Goal: Task Accomplishment & Management: Manage account settings

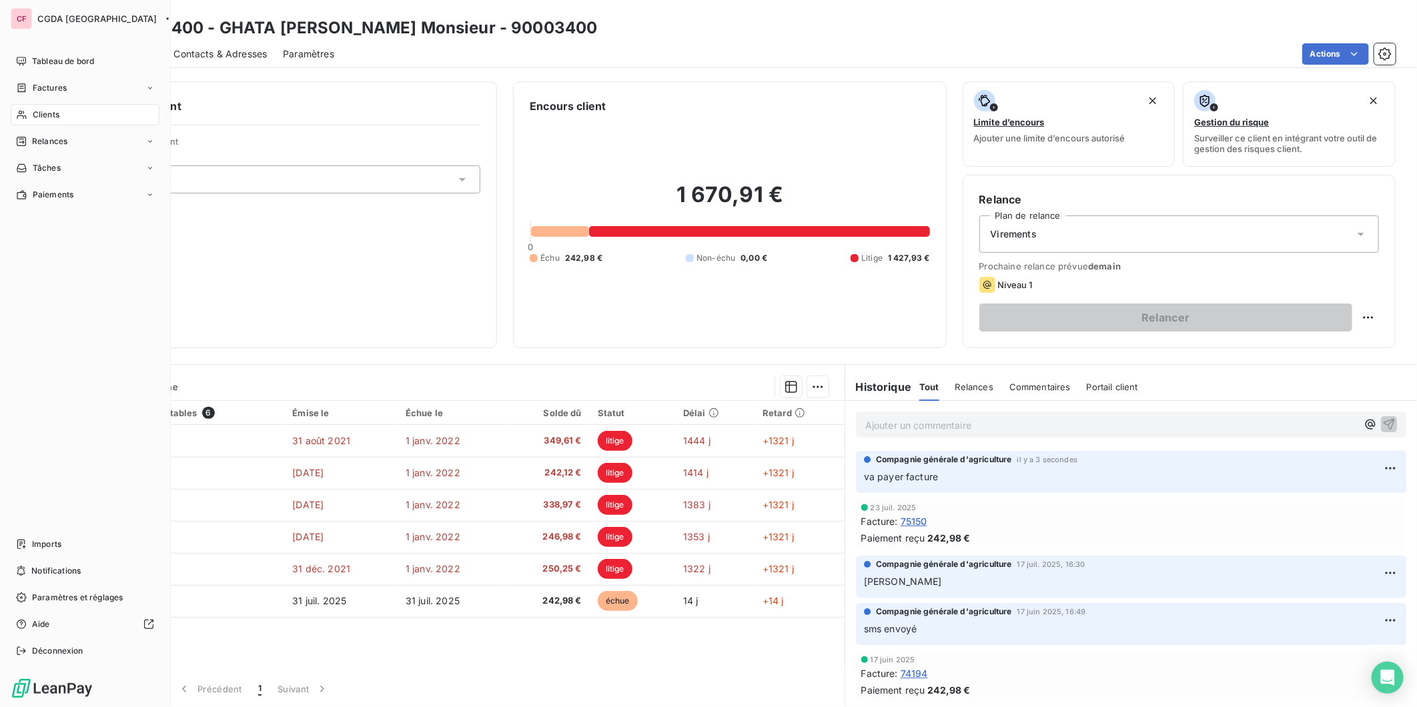
click at [25, 136] on icon at bounding box center [21, 141] width 11 height 11
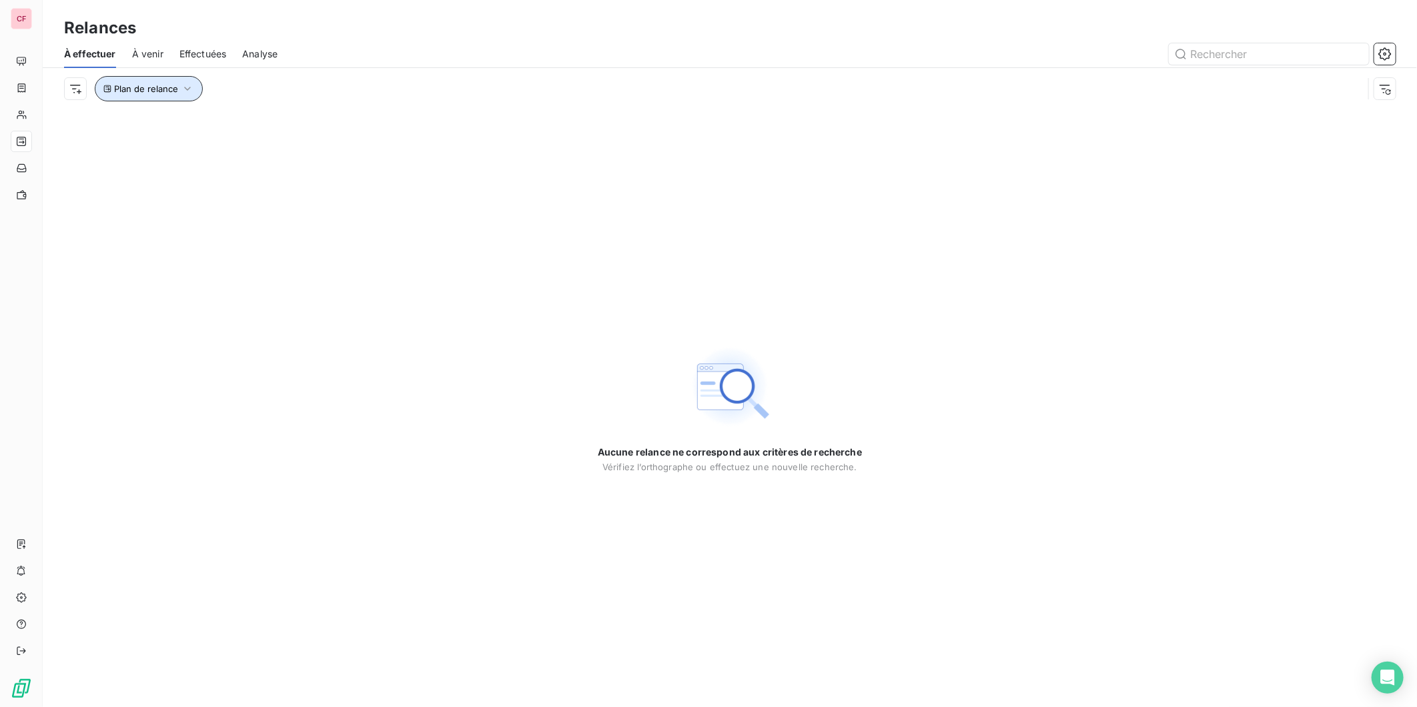
click at [181, 88] on icon "button" at bounding box center [187, 88] width 13 height 13
click at [140, 50] on span "À venir" at bounding box center [147, 53] width 31 height 13
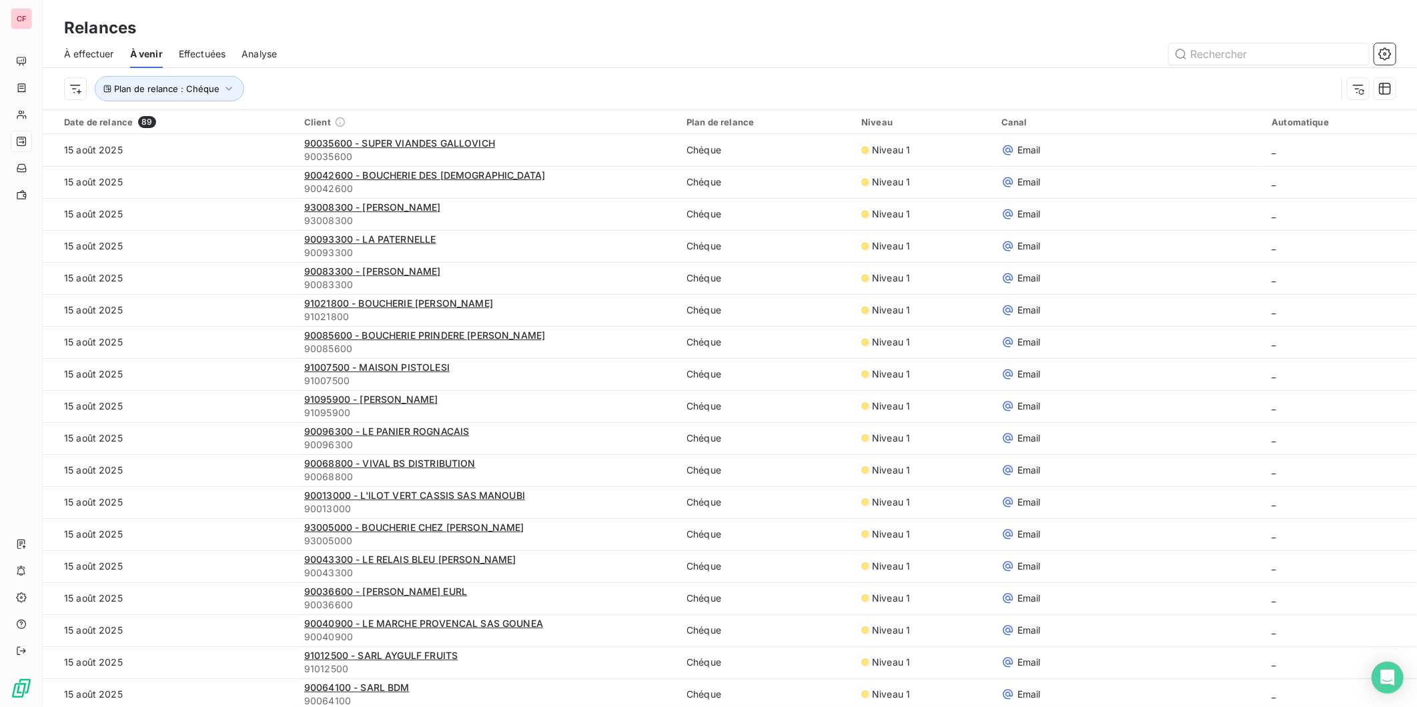
click at [219, 54] on span "Effectuées" at bounding box center [202, 53] width 47 height 13
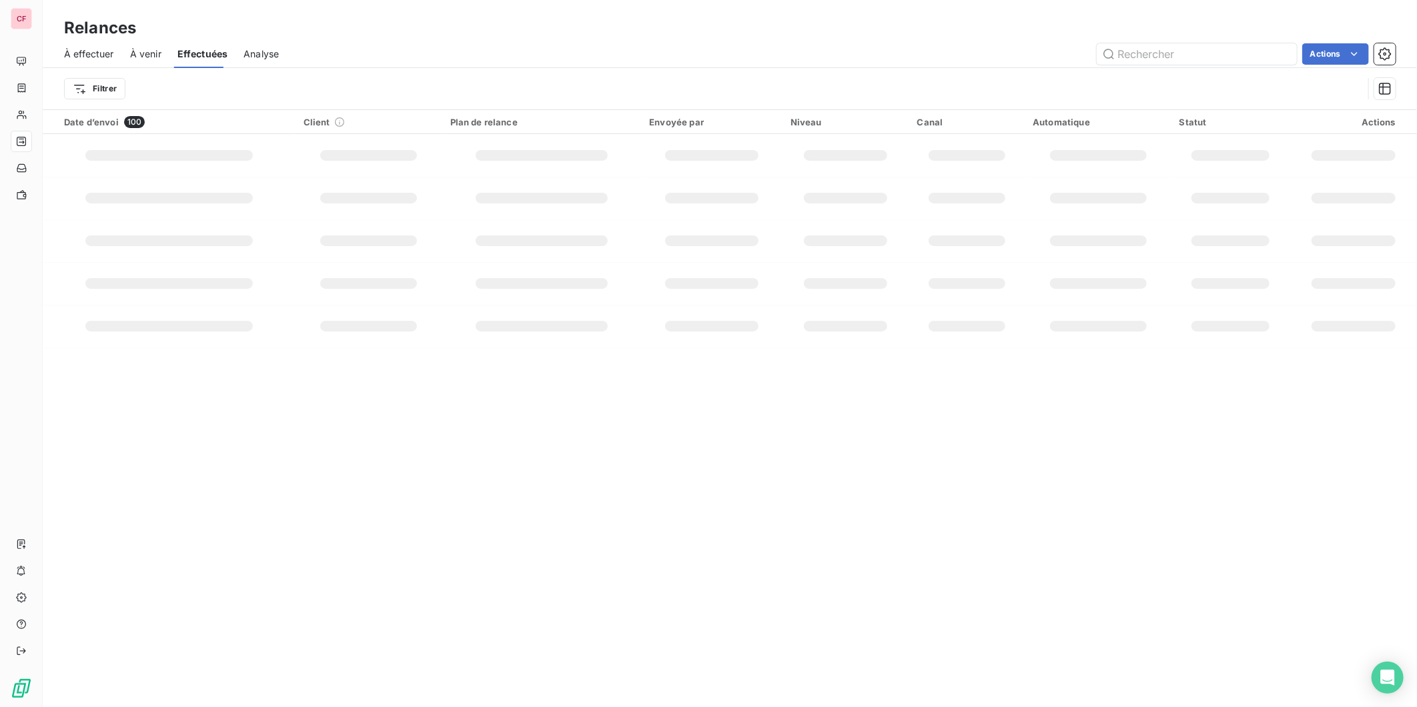
click at [432, 57] on div "Actions" at bounding box center [845, 53] width 1101 height 21
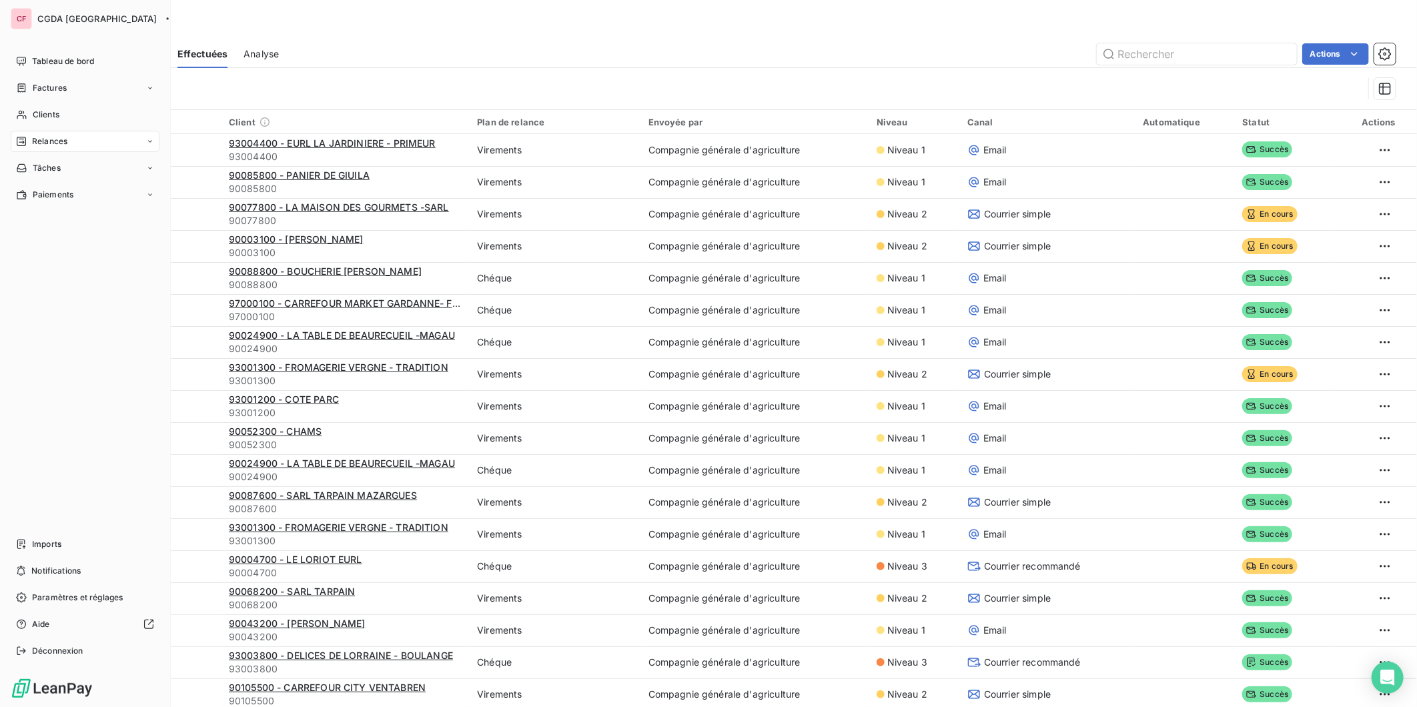
click at [41, 132] on div "Relances" at bounding box center [85, 141] width 149 height 21
click at [43, 116] on span "Clients" at bounding box center [46, 115] width 27 height 12
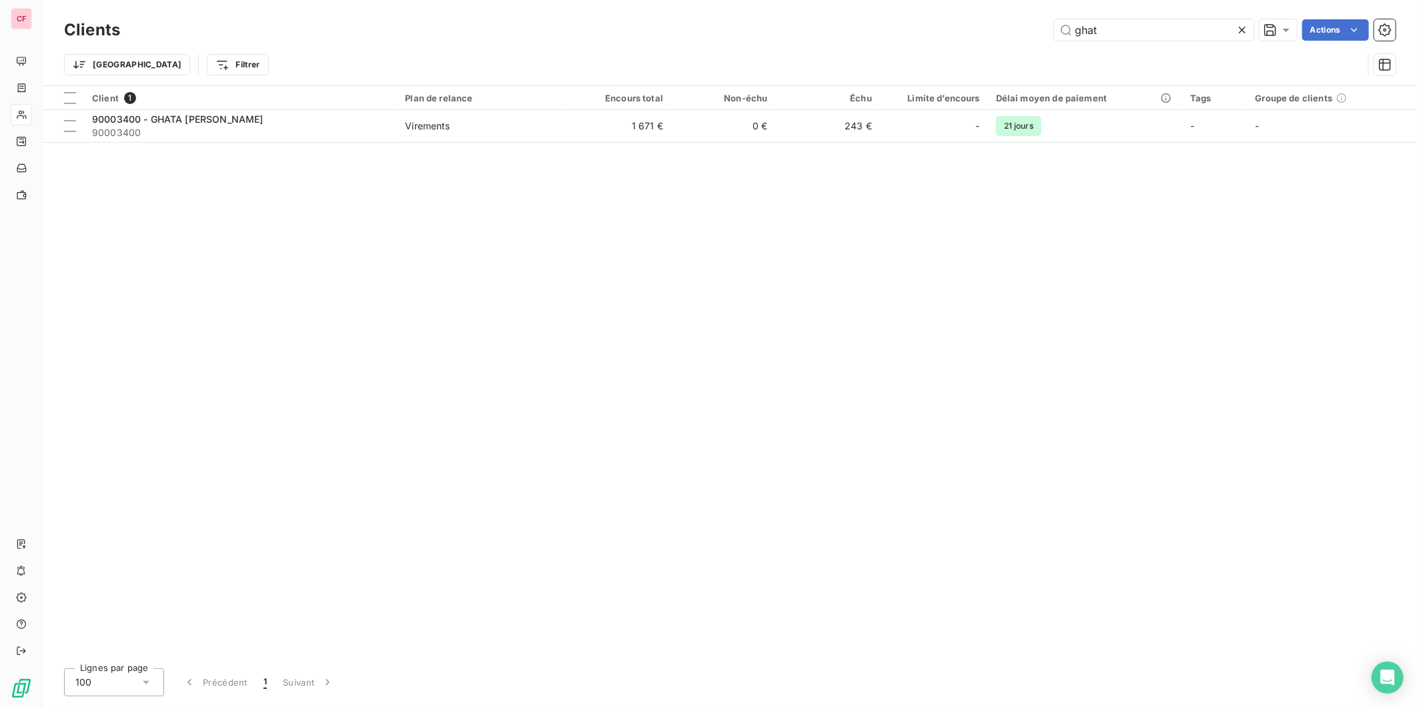
click at [1103, 21] on input "ghat" at bounding box center [1154, 29] width 200 height 21
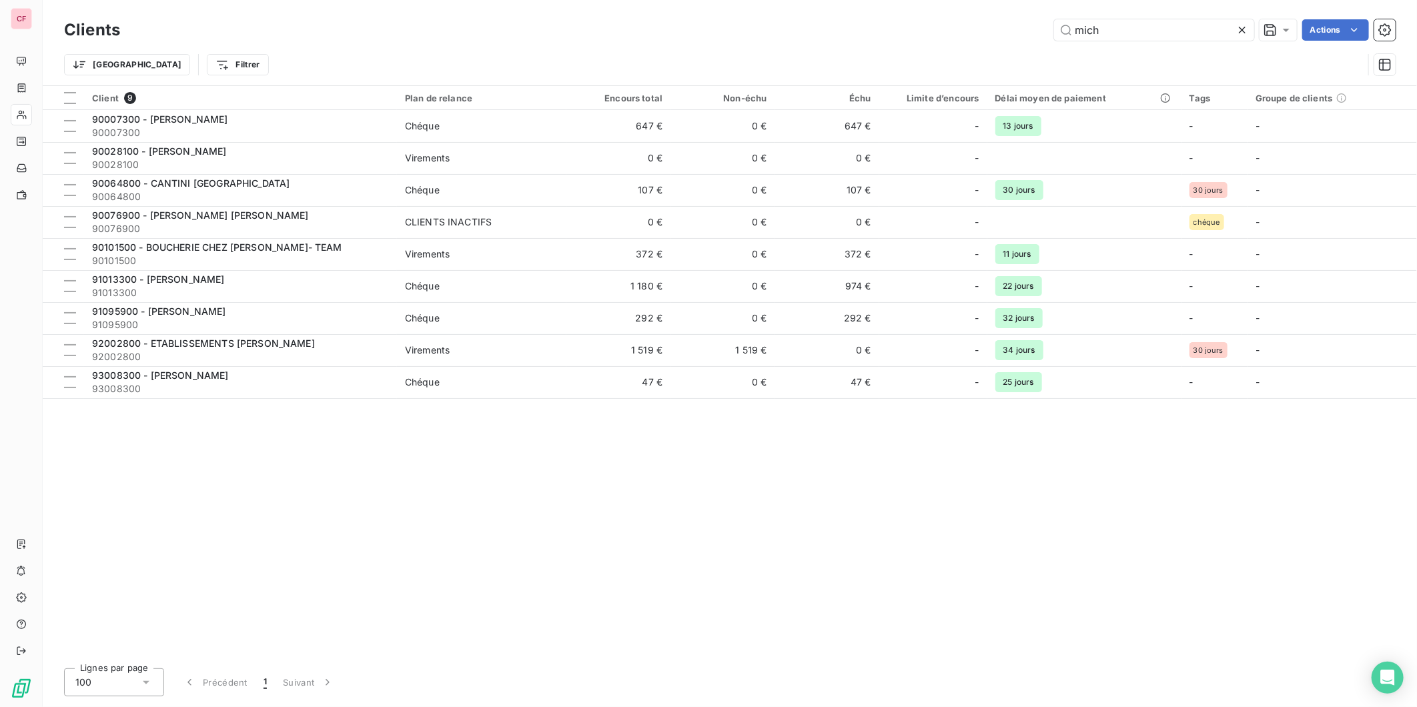
type input "mich"
click at [292, 126] on span "90007300" at bounding box center [240, 132] width 297 height 13
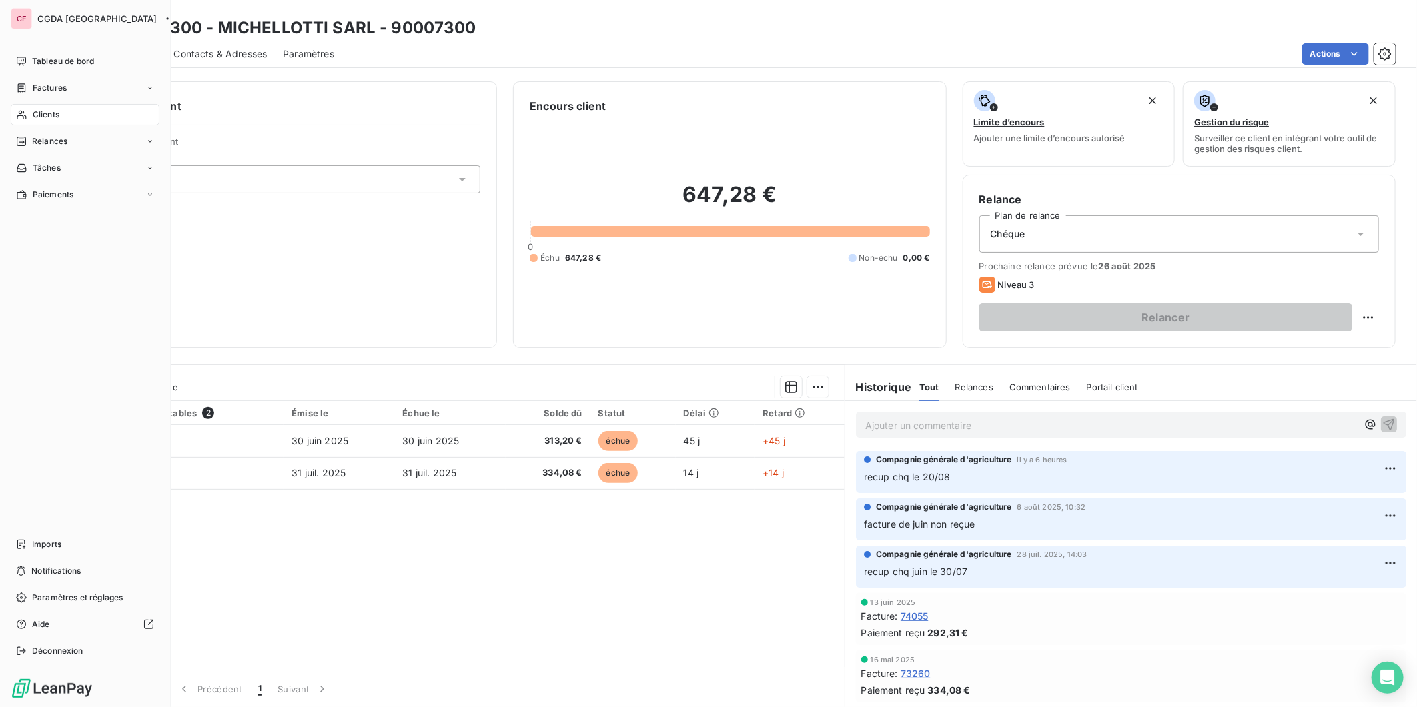
click at [65, 61] on span "Tableau de bord" at bounding box center [63, 61] width 62 height 12
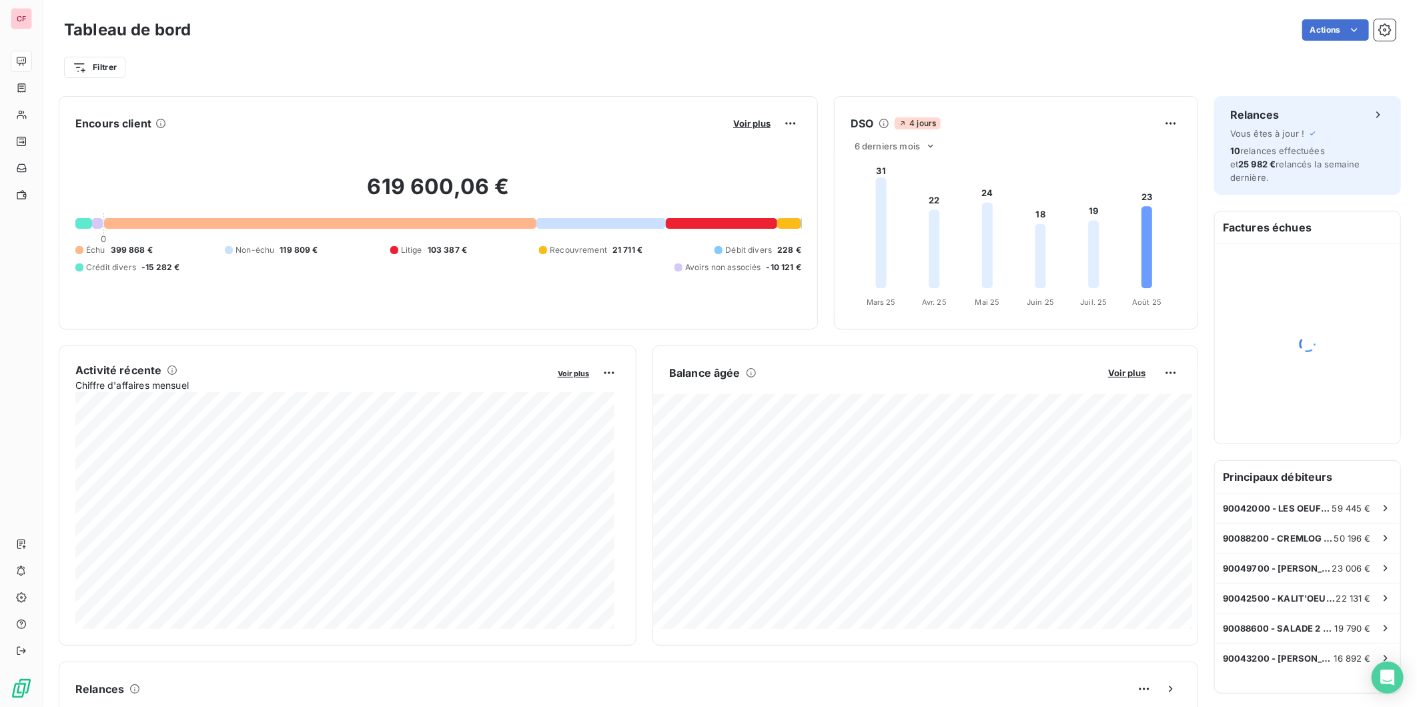
click at [1119, 369] on span "Voir plus" at bounding box center [1126, 373] width 37 height 11
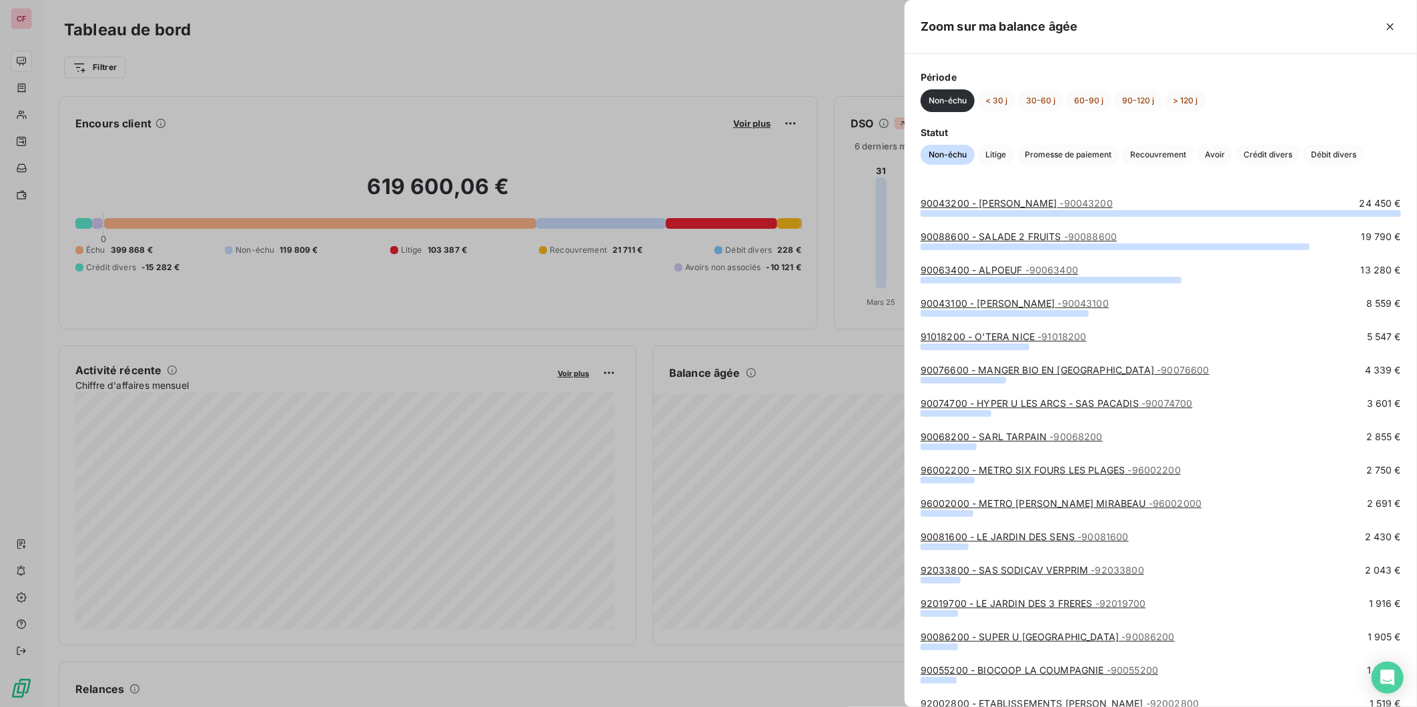
click at [1270, 145] on span "Crédit divers" at bounding box center [1267, 155] width 65 height 20
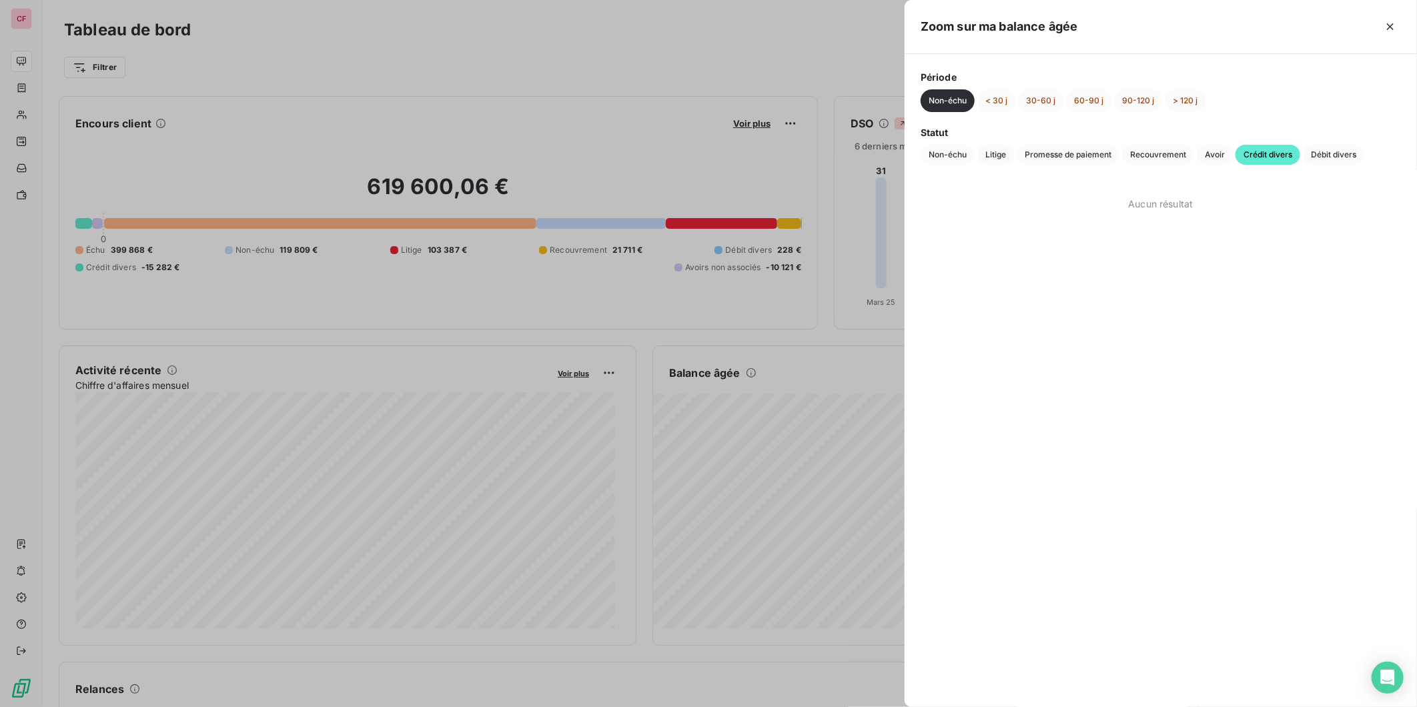
click at [1001, 98] on button "< 30 j" at bounding box center [996, 100] width 38 height 23
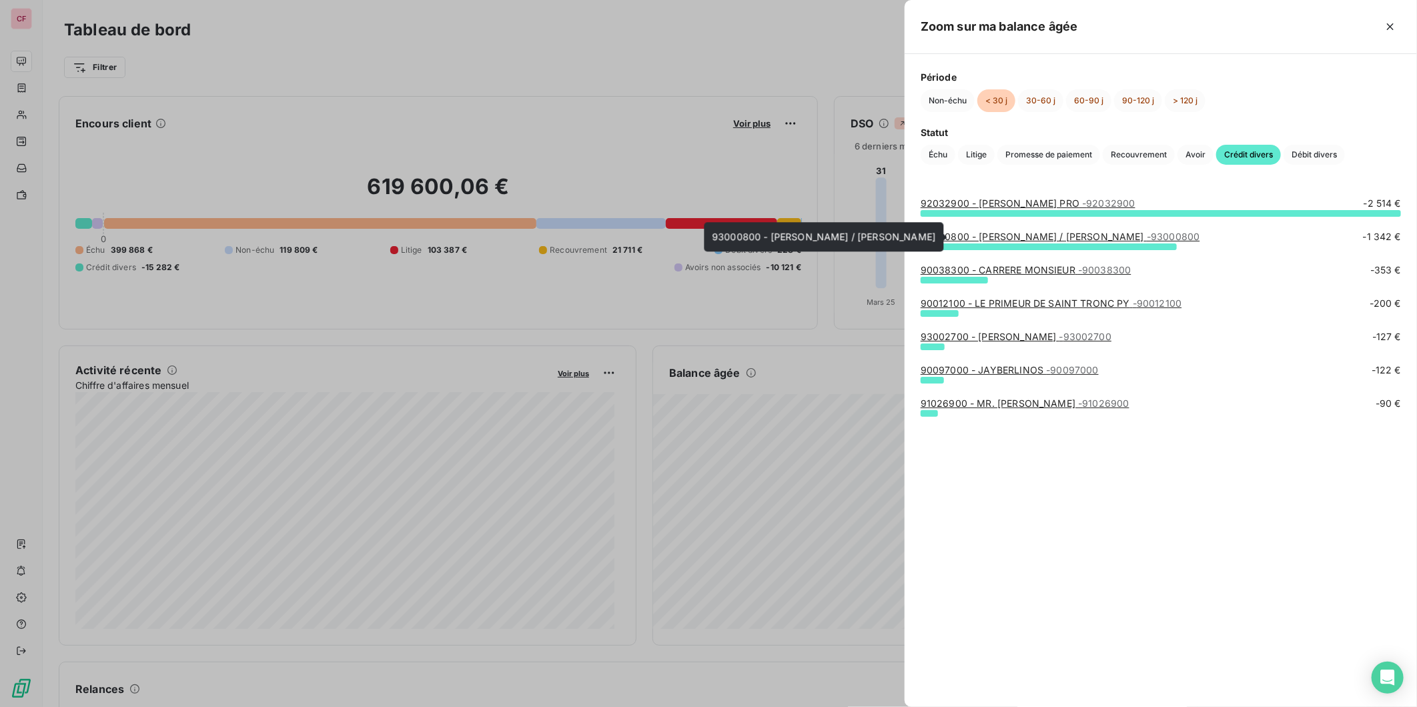
click at [1012, 240] on link "93000800 - [PERSON_NAME] / AMAYON - 93000800" at bounding box center [1061, 236] width 280 height 11
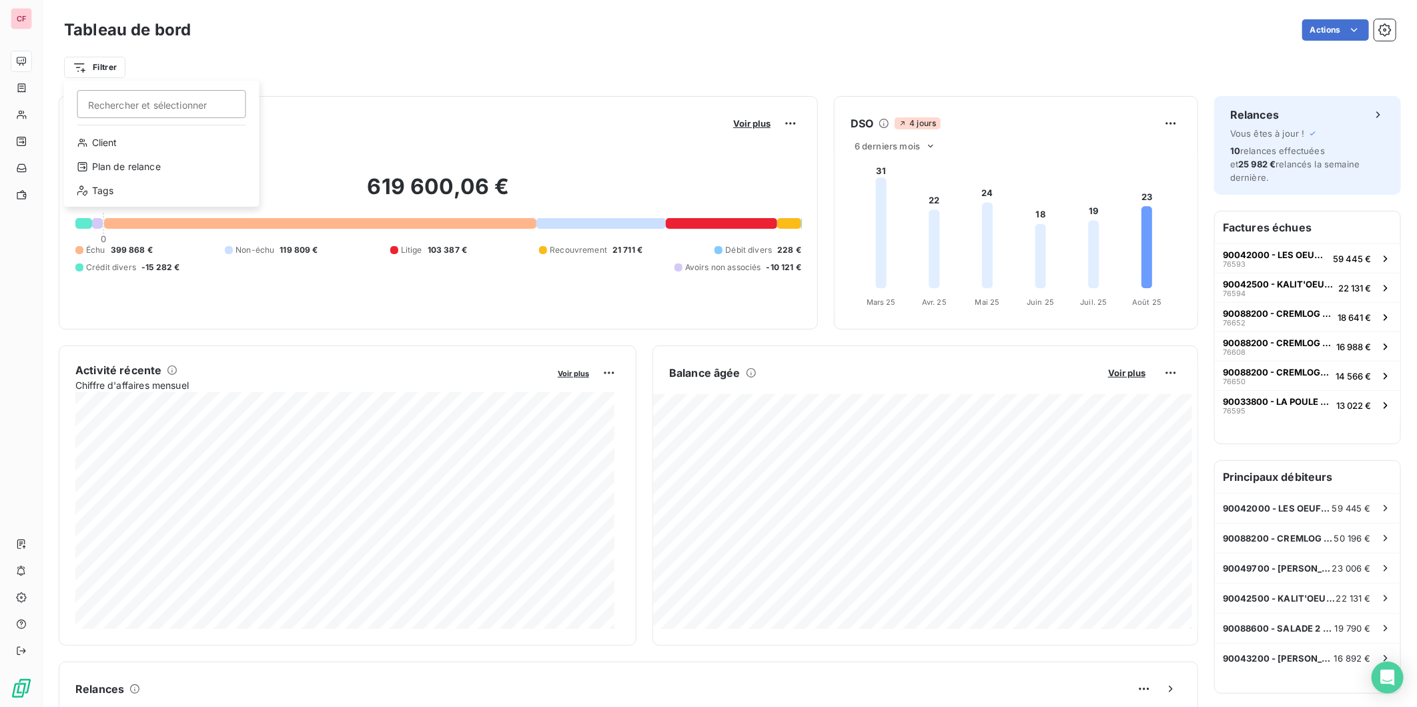
click at [95, 65] on html "CF Tableau de bord Actions Filtrer Rechercher et sélectionner Client Plan de re…" at bounding box center [708, 353] width 1417 height 707
click at [187, 172] on div "Plan de relance" at bounding box center [161, 166] width 185 height 21
click at [352, 95] on div at bounding box center [355, 102] width 133 height 28
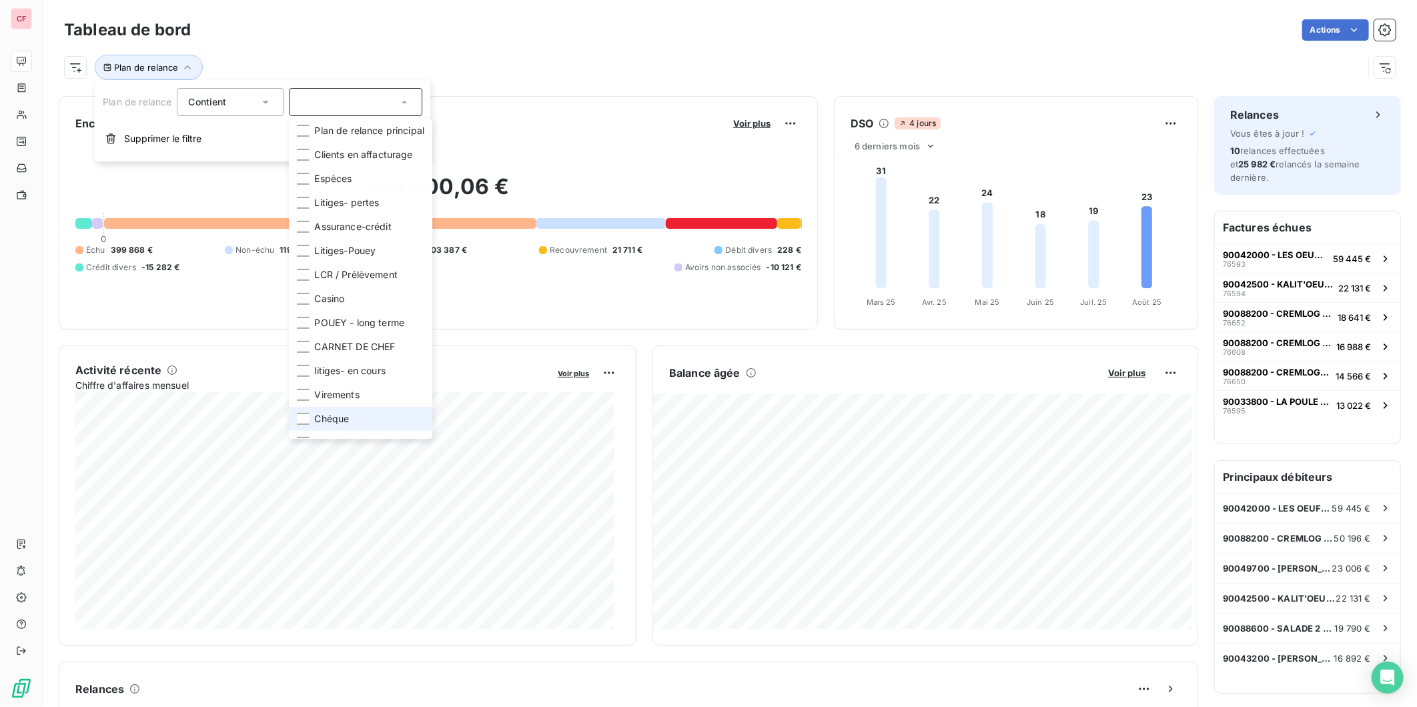
scroll to position [3, 0]
click at [307, 417] on div at bounding box center [303, 416] width 12 height 12
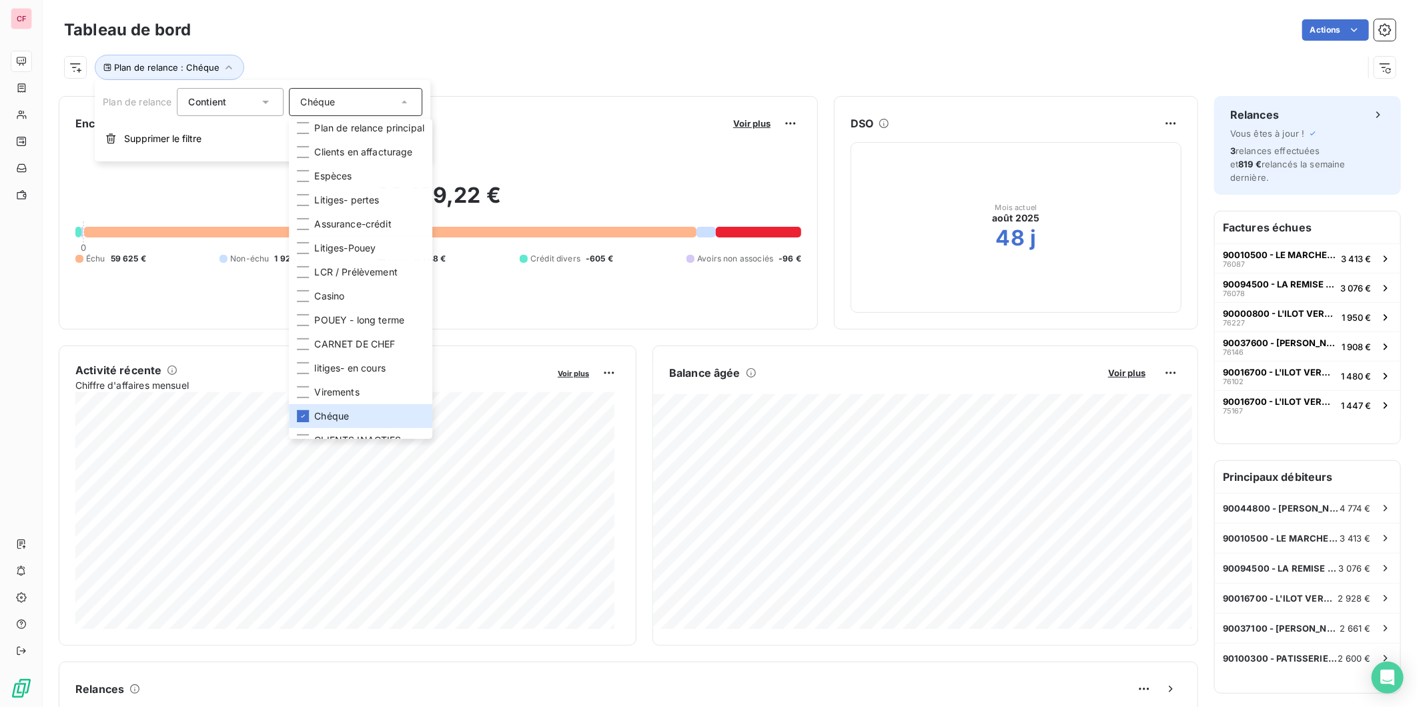
click at [582, 47] on div "Plan de relance : Chéque" at bounding box center [729, 62] width 1331 height 36
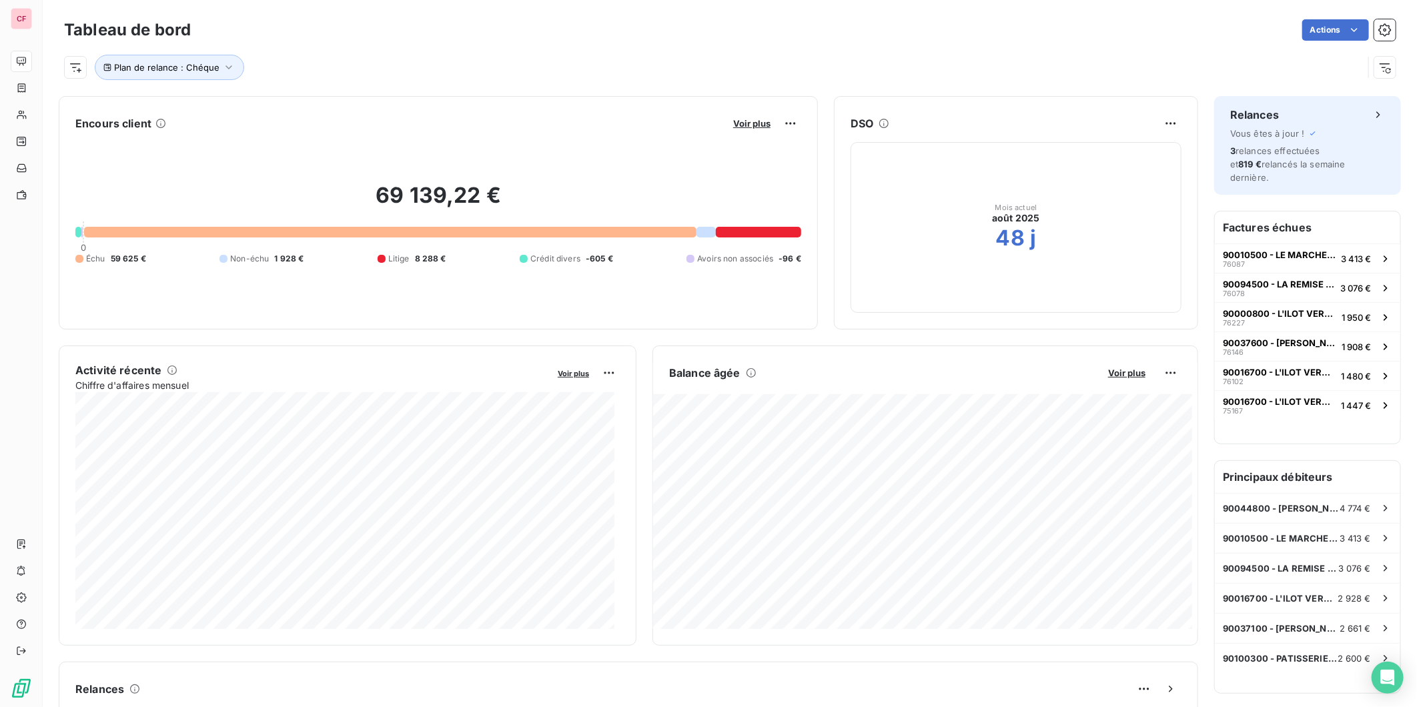
click at [1124, 371] on span "Voir plus" at bounding box center [1126, 373] width 37 height 11
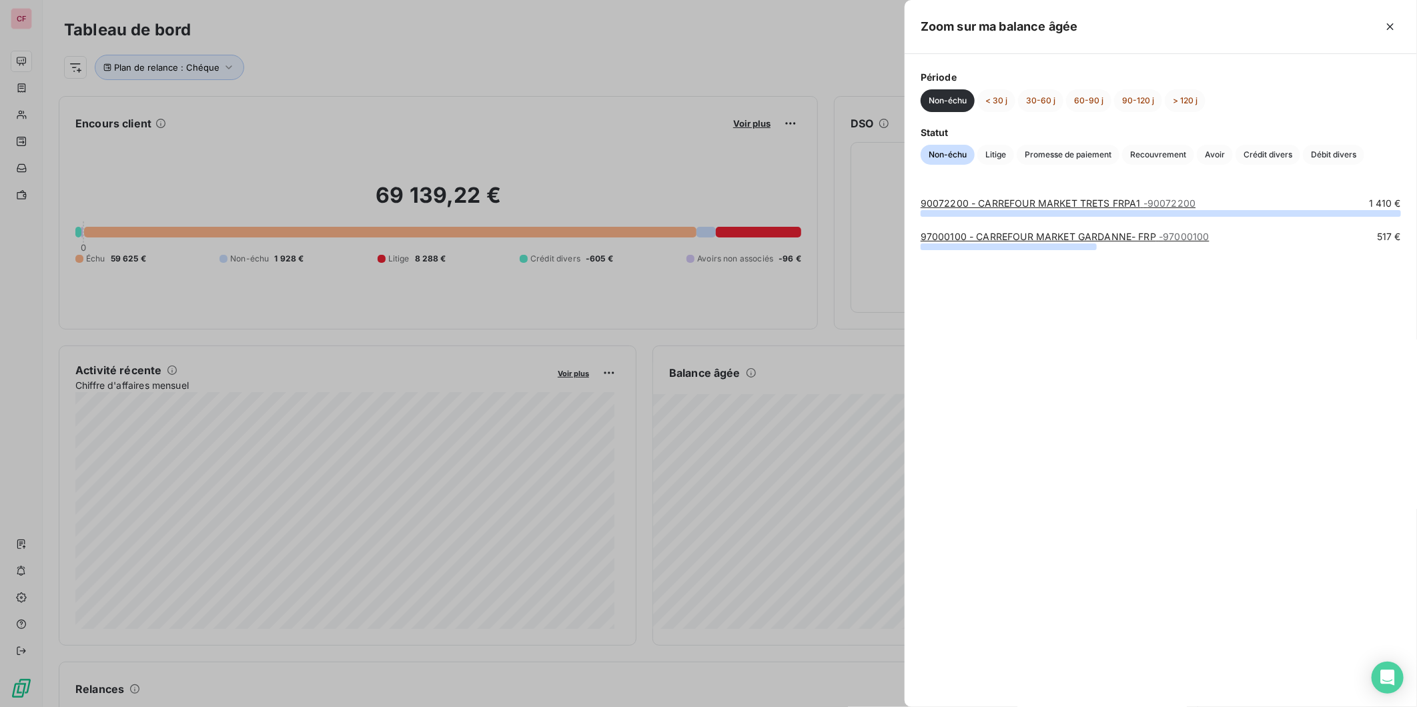
click at [1267, 159] on span "Crédit divers" at bounding box center [1267, 155] width 65 height 20
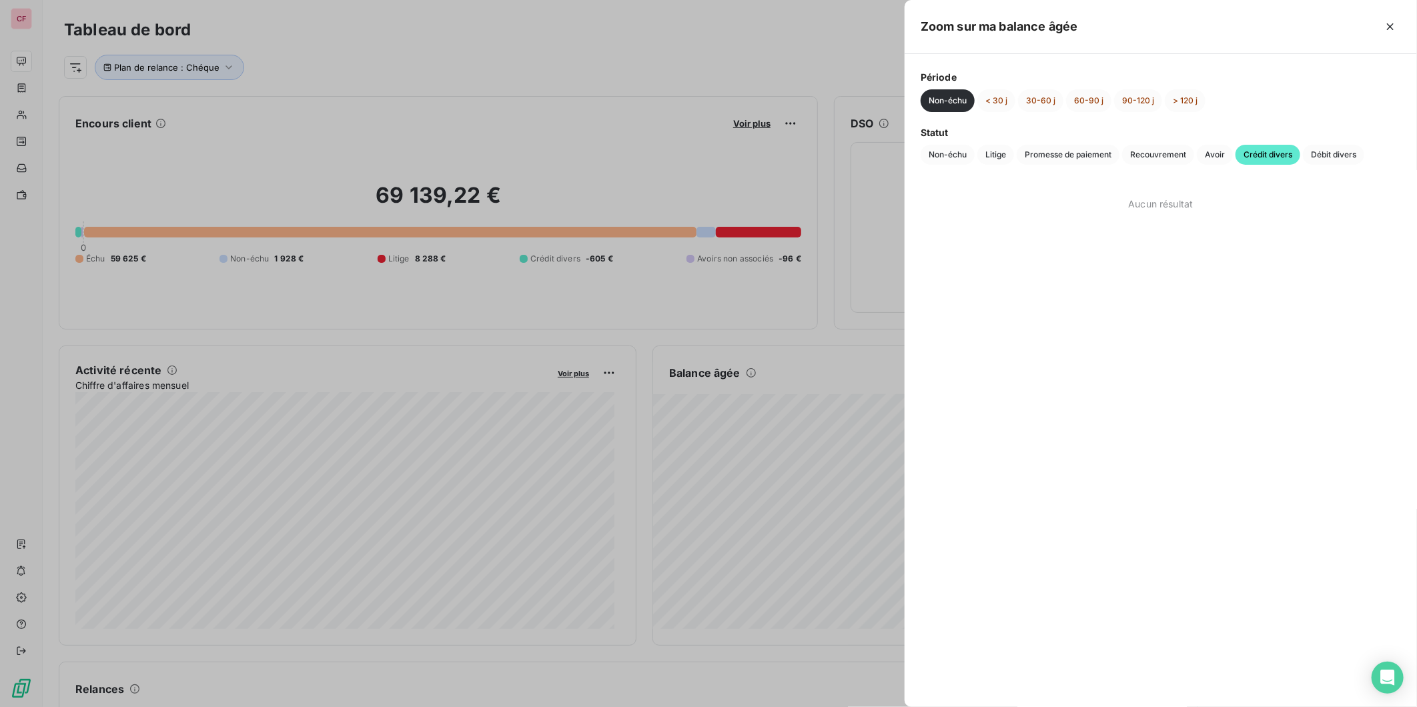
click at [1001, 99] on button "< 30 j" at bounding box center [996, 100] width 38 height 23
drag, startPoint x: 1255, startPoint y: 164, endPoint x: 1082, endPoint y: 112, distance: 180.4
click at [1254, 164] on span "Crédit divers" at bounding box center [1248, 155] width 65 height 20
click at [1045, 97] on button "30-60 j" at bounding box center [1040, 100] width 45 height 23
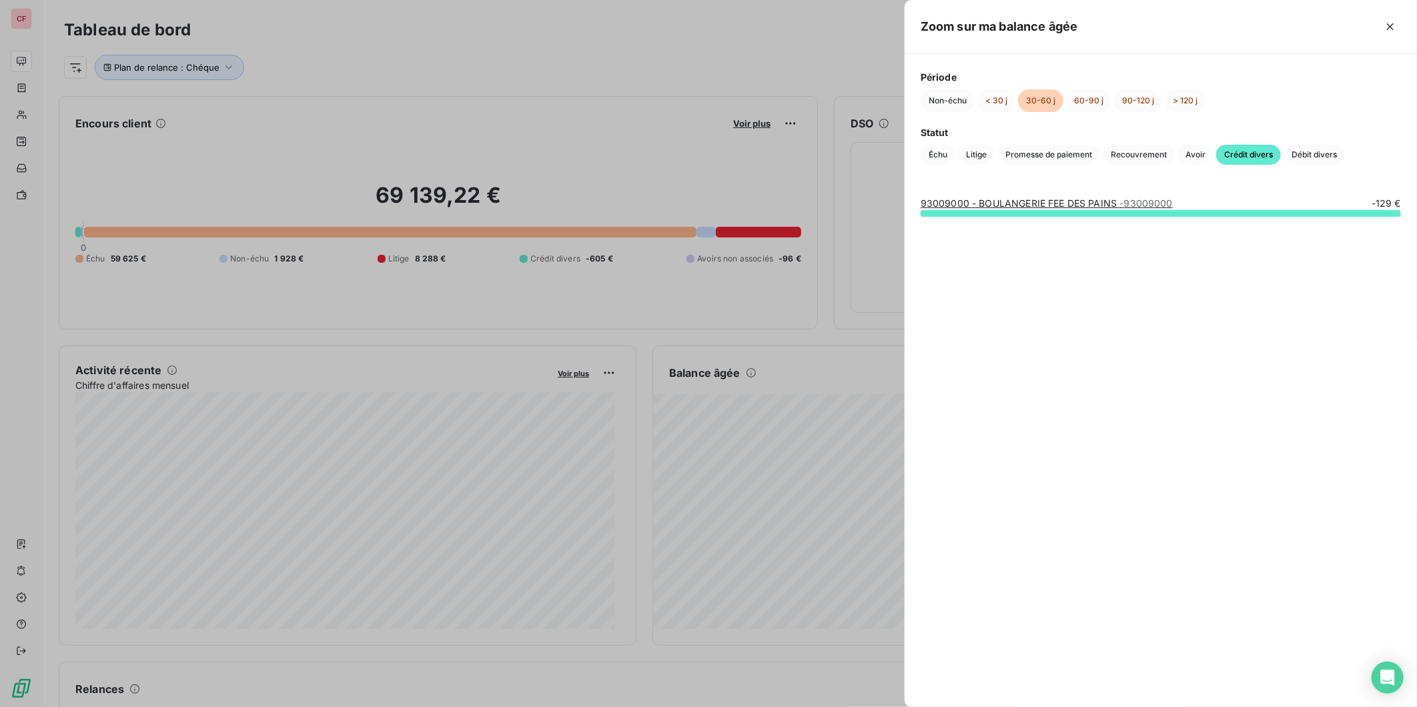
click at [953, 95] on button "Non-échu" at bounding box center [948, 100] width 54 height 23
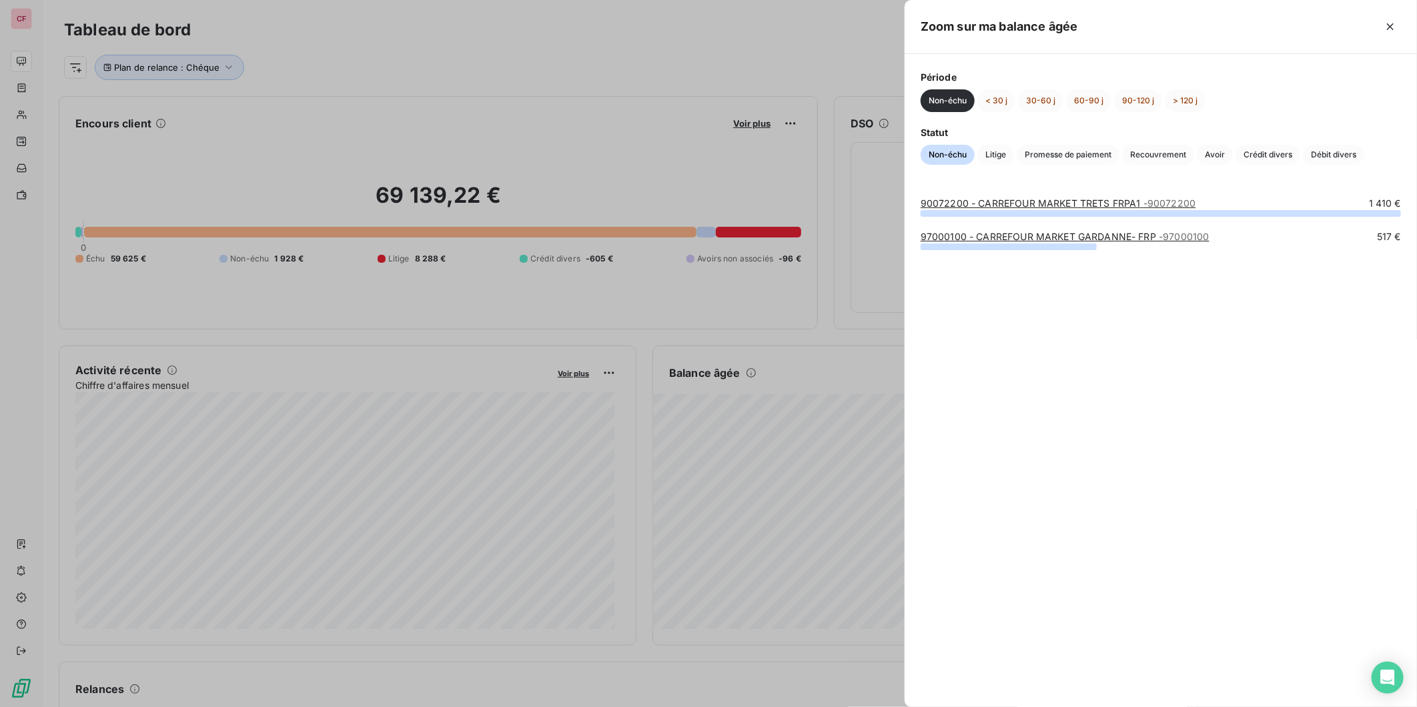
click at [204, 67] on div at bounding box center [708, 353] width 1417 height 707
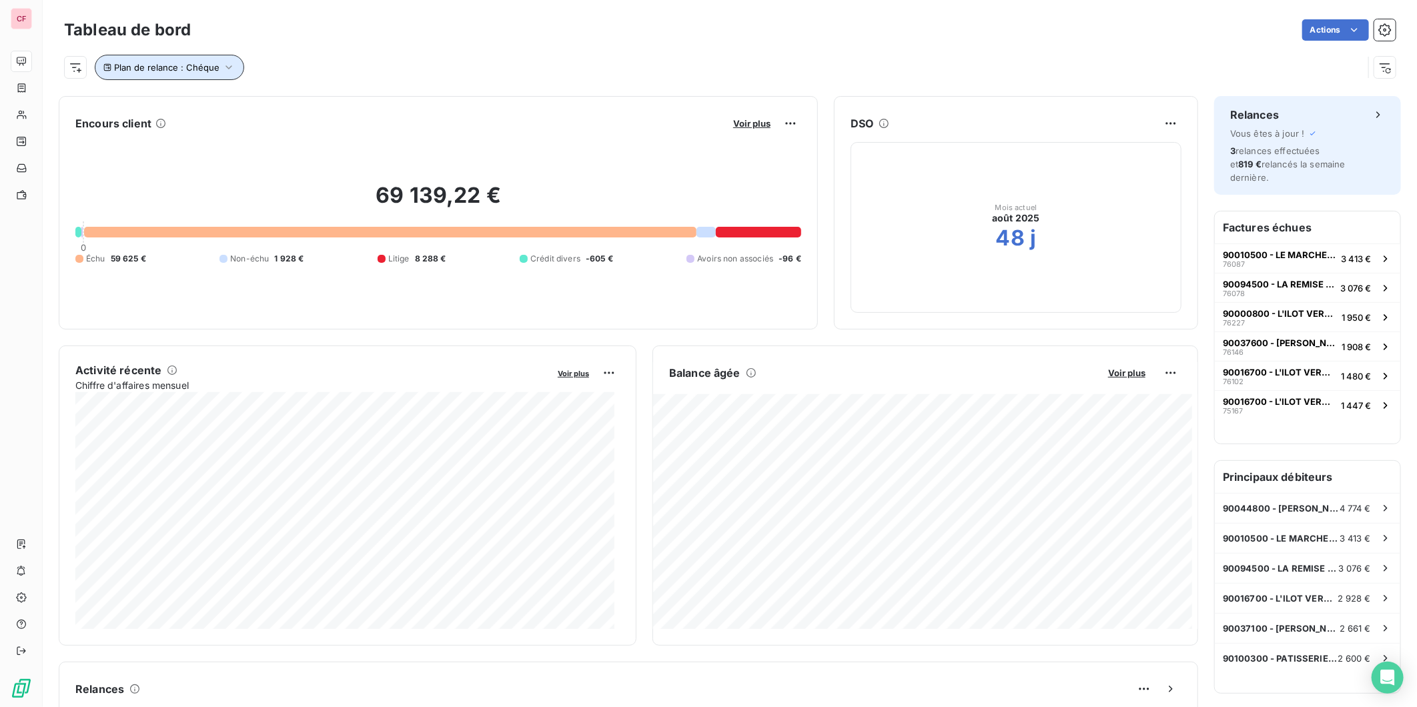
click at [232, 69] on button "Plan de relance : Chéque" at bounding box center [169, 67] width 149 height 25
click at [159, 145] on button "Supprimer le filtre" at bounding box center [263, 138] width 336 height 29
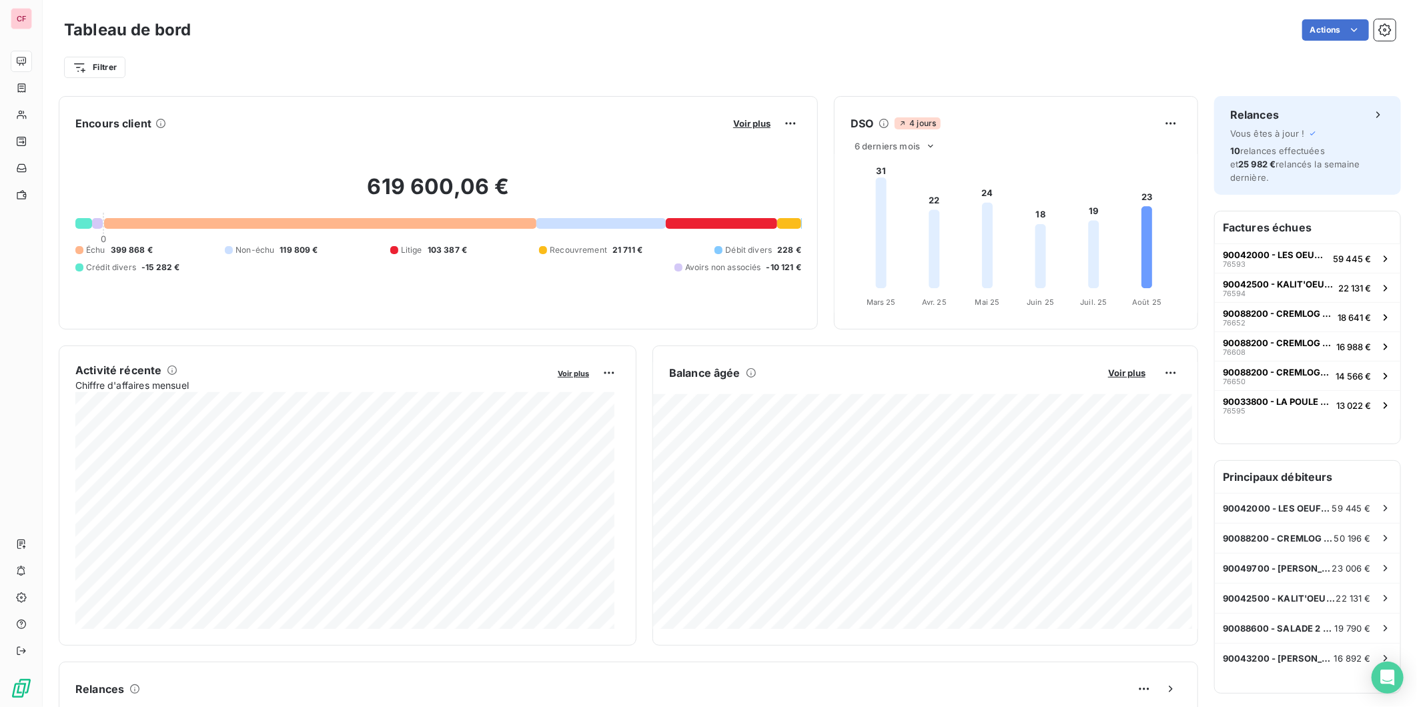
click at [1116, 370] on span "Voir plus" at bounding box center [1126, 373] width 37 height 11
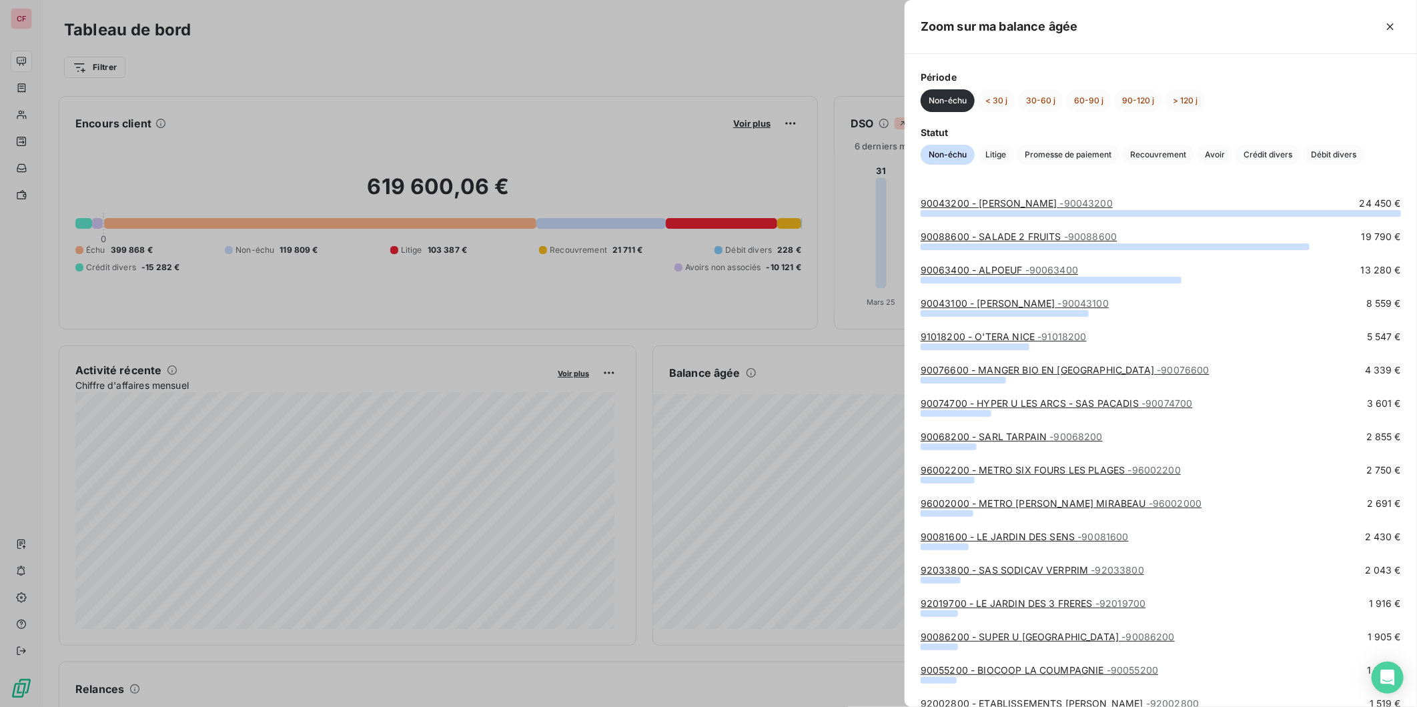
click at [1245, 157] on span "Crédit divers" at bounding box center [1267, 155] width 65 height 20
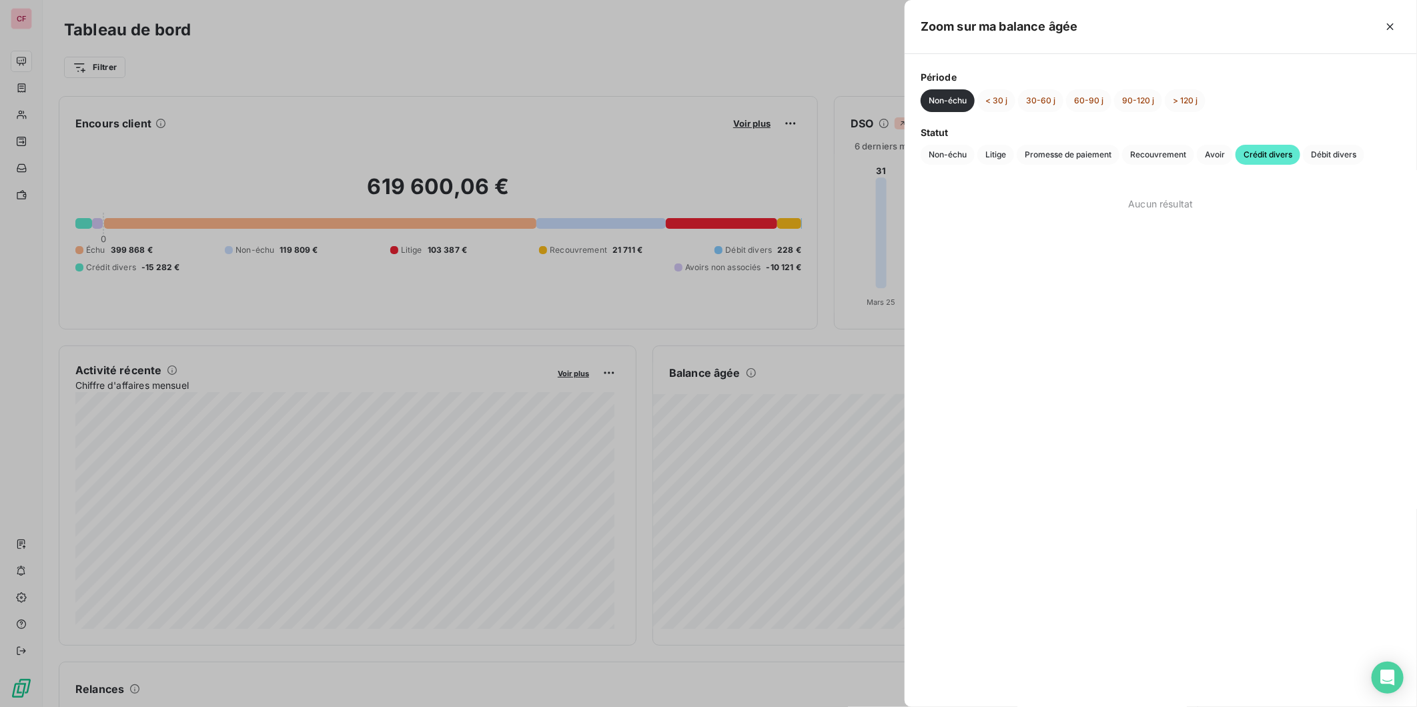
click at [995, 97] on button "< 30 j" at bounding box center [996, 100] width 38 height 23
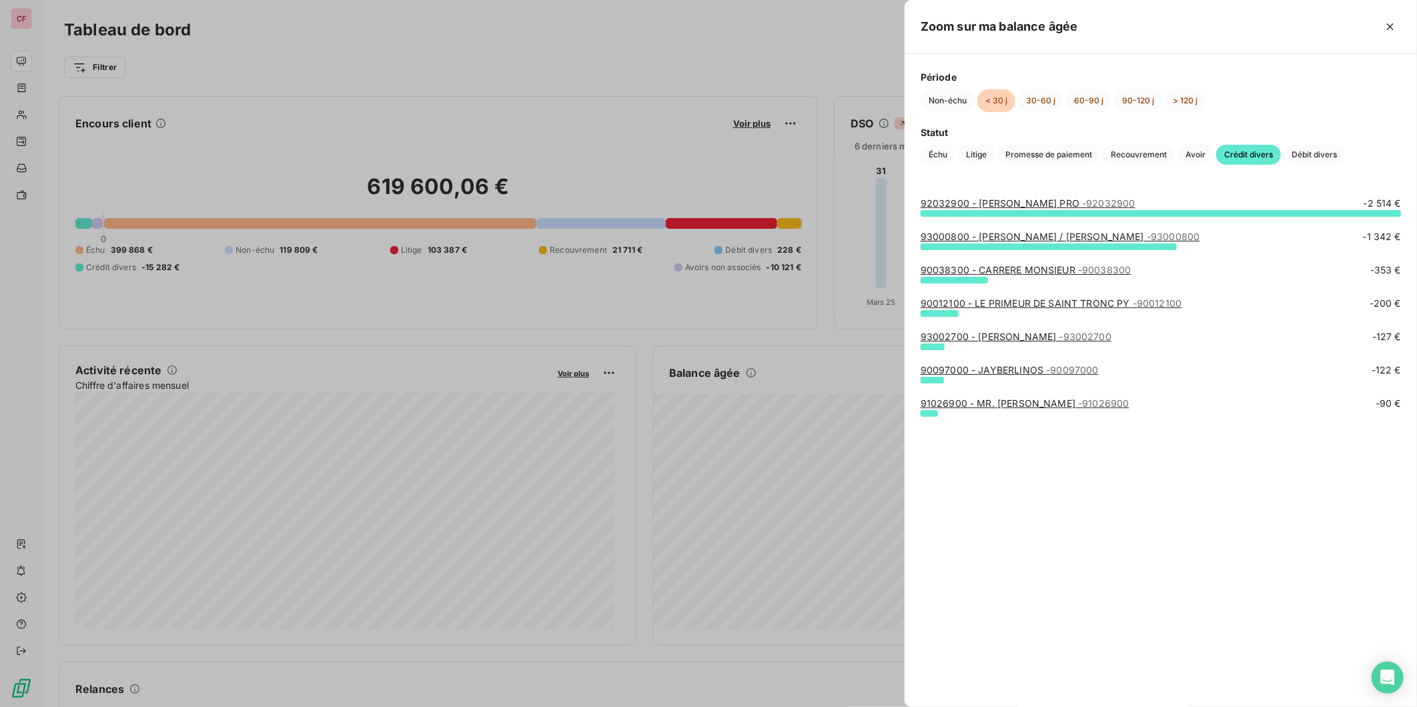
click at [72, 546] on div at bounding box center [708, 353] width 1417 height 707
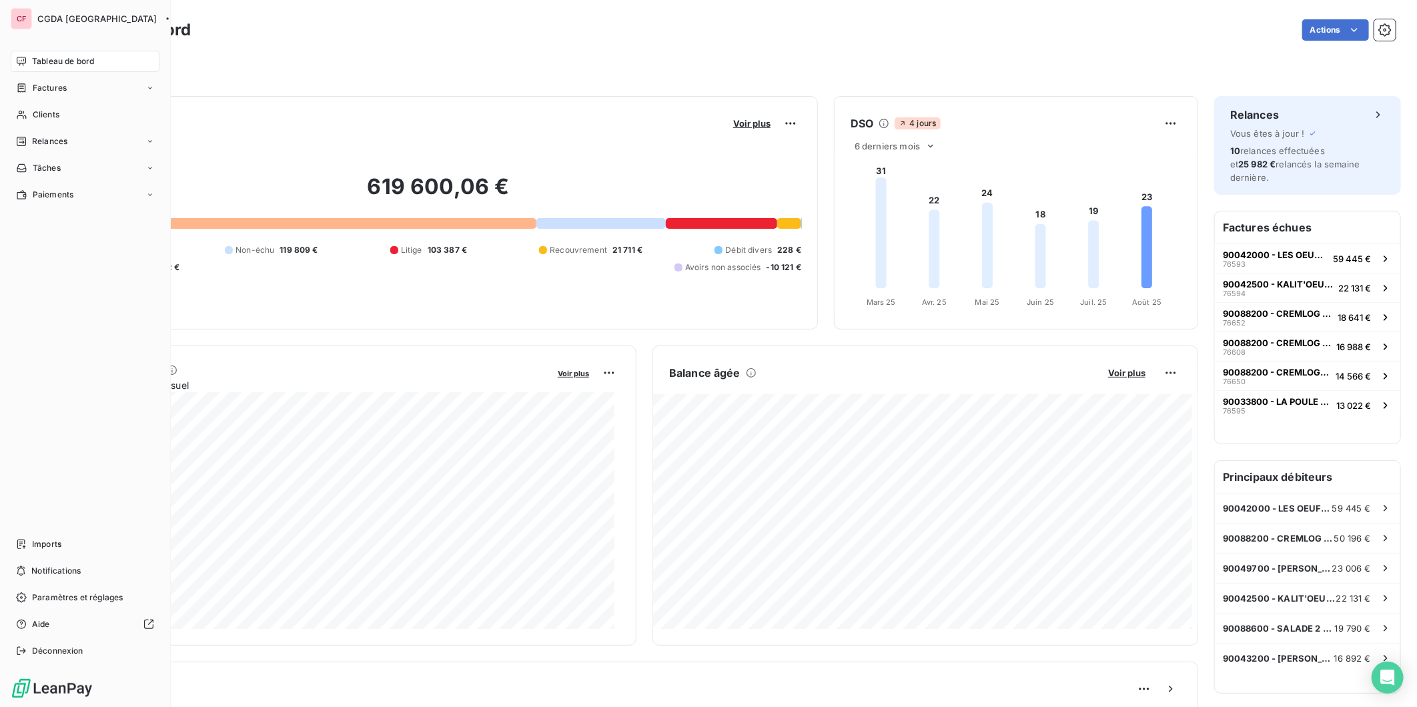
click at [24, 545] on icon at bounding box center [21, 544] width 11 height 11
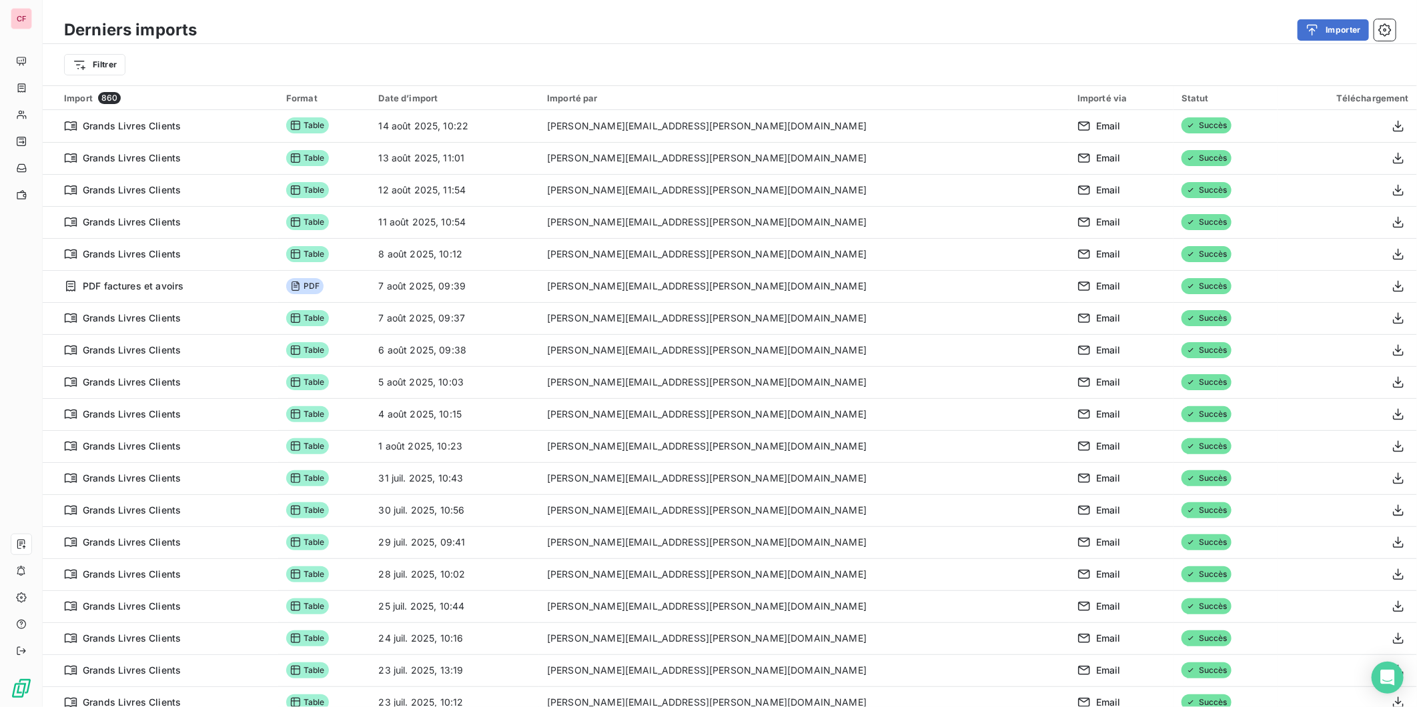
click at [560, 57] on div "Filtrer" at bounding box center [729, 64] width 1331 height 25
click at [1144, 39] on div "Importer" at bounding box center [804, 29] width 1183 height 21
